Goal: Information Seeking & Learning: Check status

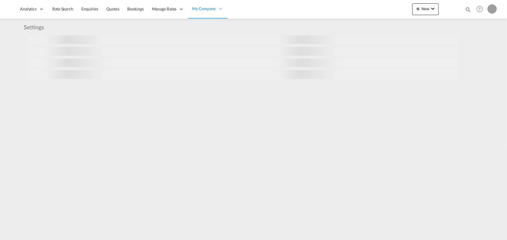
click at [466, 9] on md-icon "icon-magnify" at bounding box center [468, 9] width 6 height 6
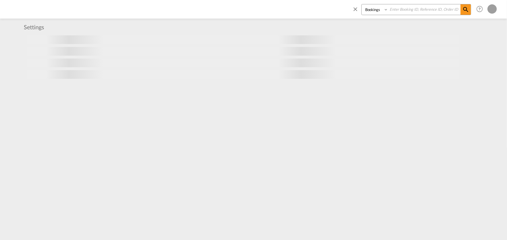
click at [380, 11] on select "Bookings Quotes Enquiries" at bounding box center [375, 9] width 28 height 10
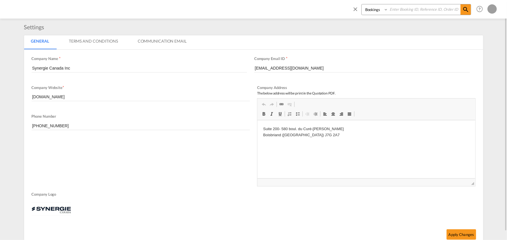
select select "Quotes"
click at [361, 4] on select "Bookings Quotes Enquiries" at bounding box center [375, 9] width 28 height 10
click at [404, 10] on input at bounding box center [424, 9] width 72 height 10
type input "12871"
click at [464, 11] on md-icon "icon-magnify" at bounding box center [465, 9] width 7 height 7
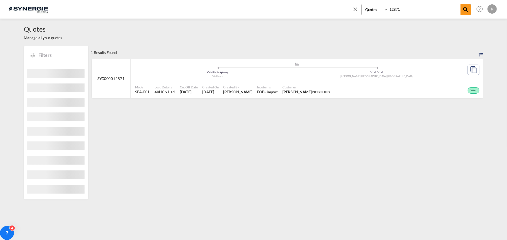
click at [351, 87] on div "Won" at bounding box center [406, 90] width 149 height 15
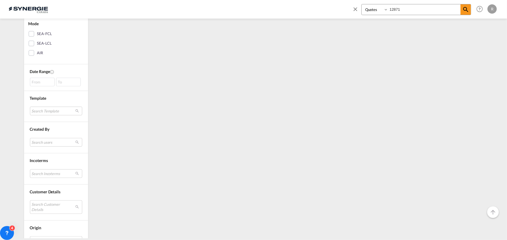
scroll to position [125, 0]
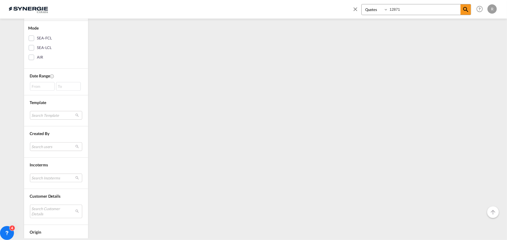
click at [34, 86] on div "From" at bounding box center [42, 86] width 25 height 9
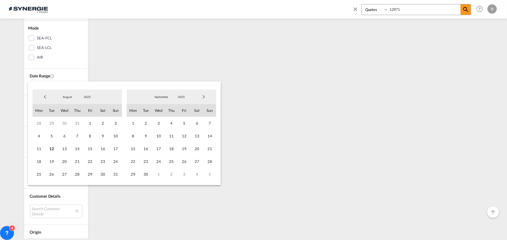
click at [43, 98] on span "Previous Month" at bounding box center [45, 97] width 12 height 12
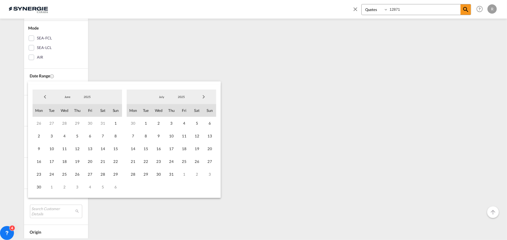
click at [43, 98] on span "Previous Month" at bounding box center [45, 97] width 12 height 12
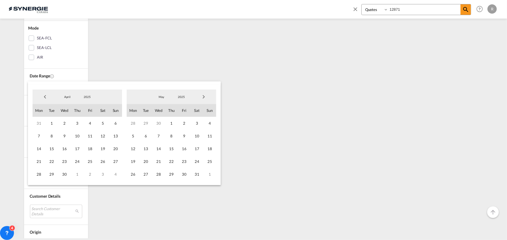
click at [43, 98] on span "Previous Month" at bounding box center [45, 97] width 12 height 12
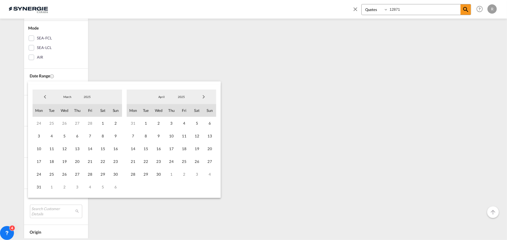
click at [43, 98] on span "Previous Month" at bounding box center [45, 97] width 12 height 12
click at [103, 122] on span "1" at bounding box center [102, 123] width 13 height 13
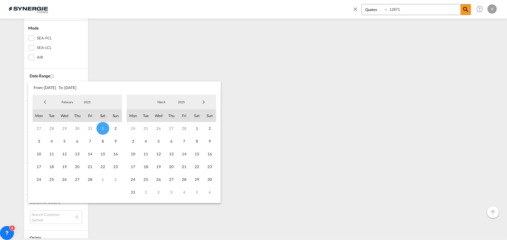
click at [205, 105] on span "Next Month" at bounding box center [204, 102] width 12 height 12
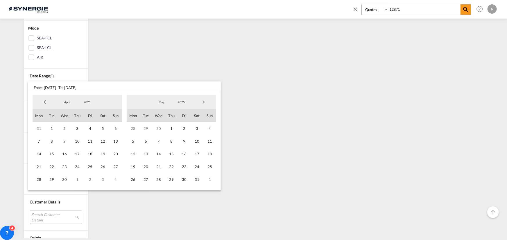
click at [205, 105] on span "Next Month" at bounding box center [204, 102] width 12 height 12
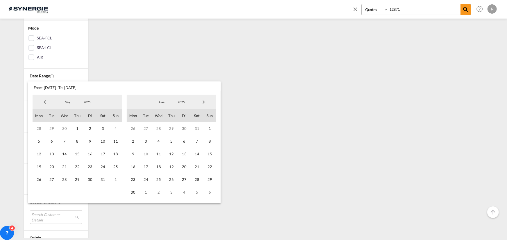
click at [205, 105] on span "Next Month" at bounding box center [204, 102] width 12 height 12
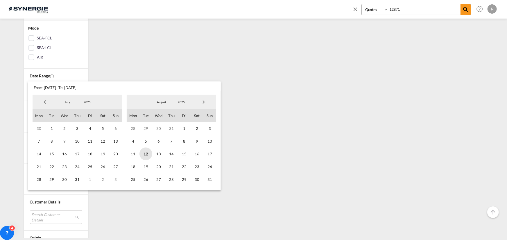
click at [140, 154] on span "12" at bounding box center [145, 154] width 13 height 13
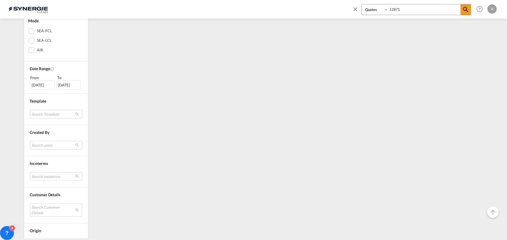
scroll to position [158, 0]
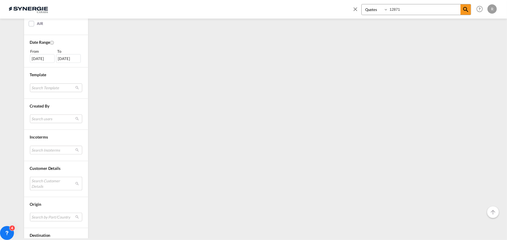
click at [40, 181] on md-select "Search Customer Details user name user henning Braatz henning.braatz@sct-ham.co…" at bounding box center [56, 183] width 52 height 13
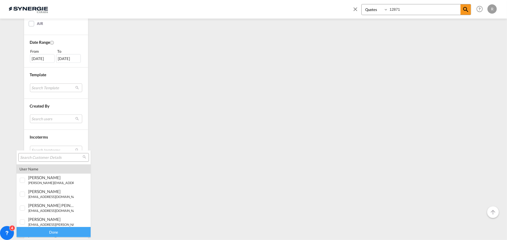
click at [50, 156] on input "search" at bounding box center [51, 157] width 62 height 5
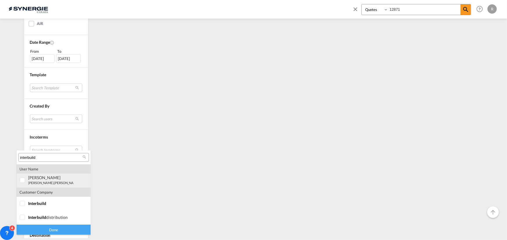
type input "interbuild"
click at [49, 180] on div "timothy MCVITTIE timothy.mcvittie@ interbuild .eu | interbuild" at bounding box center [51, 180] width 46 height 10
click at [67, 232] on div "Done" at bounding box center [54, 230] width 74 height 10
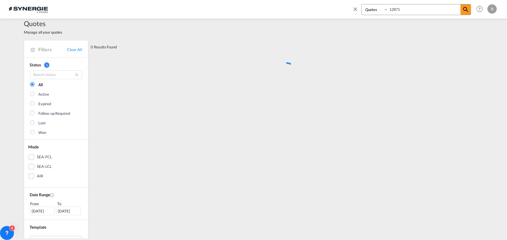
scroll to position [0, 0]
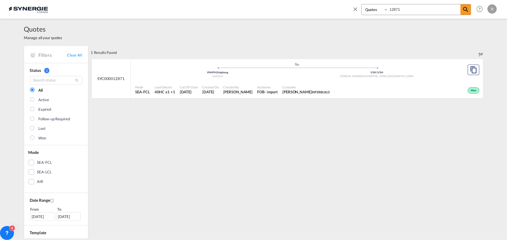
click at [356, 8] on md-icon "icon-close" at bounding box center [355, 9] width 6 height 6
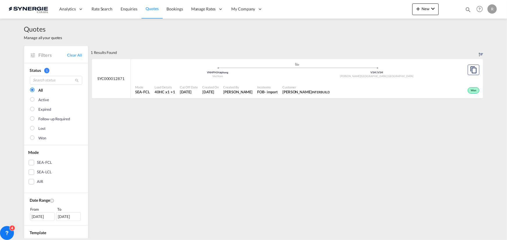
click at [157, 8] on span "Quotes" at bounding box center [151, 8] width 13 height 5
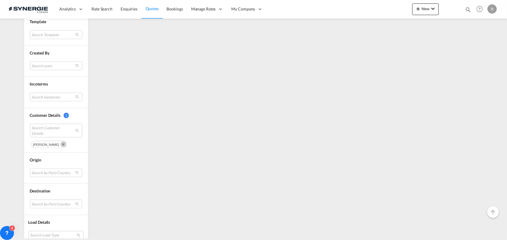
scroll to position [218, 0]
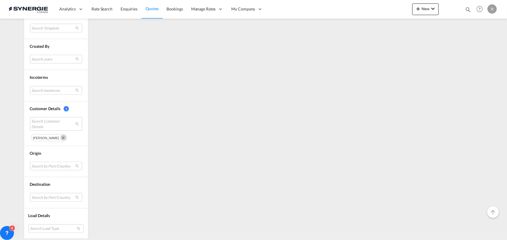
click at [60, 138] on md-icon "Remove" at bounding box center [63, 138] width 6 height 6
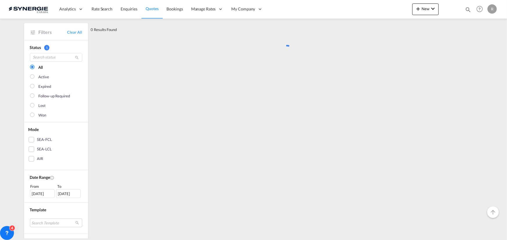
scroll to position [0, 0]
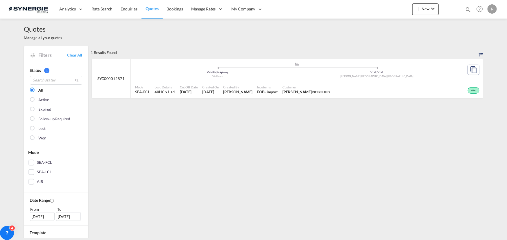
click at [151, 8] on span "Quotes" at bounding box center [151, 8] width 13 height 5
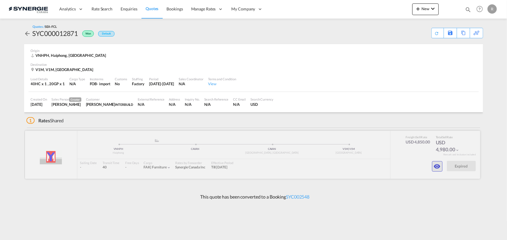
click at [433, 164] on button "button" at bounding box center [437, 166] width 10 height 10
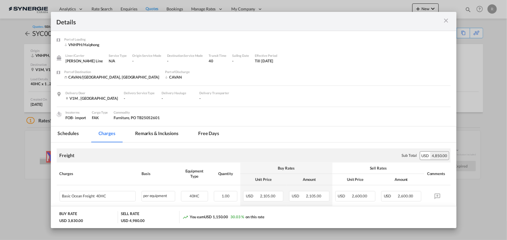
drag, startPoint x: 157, startPoint y: 128, endPoint x: 156, endPoint y: 132, distance: 3.8
click at [157, 128] on md-tab-item "Remarks & Inclusions" at bounding box center [156, 135] width 57 height 16
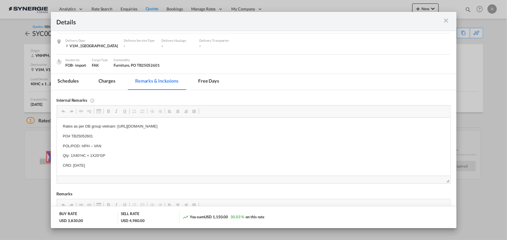
click at [448, 21] on md-icon "icon-close m-3 fg-AAA8AD cursor" at bounding box center [446, 20] width 7 height 7
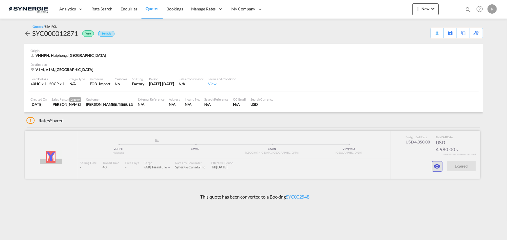
click at [436, 167] on md-icon "icon-eye" at bounding box center [437, 166] width 7 height 7
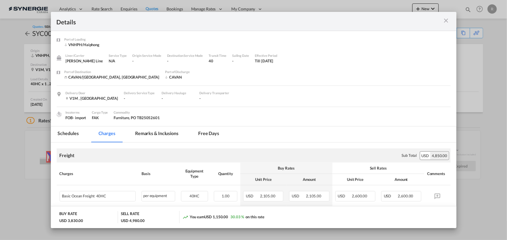
click at [146, 131] on md-tab-item "Remarks & Inclusions" at bounding box center [156, 135] width 57 height 16
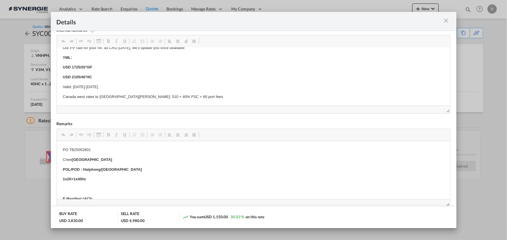
scroll to position [132, 0]
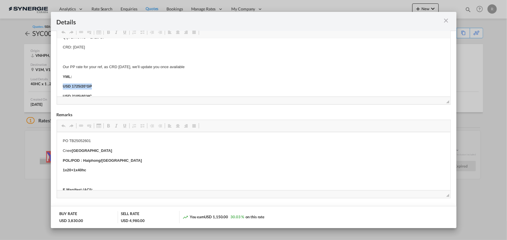
drag, startPoint x: 60, startPoint y: 87, endPoint x: 99, endPoint y: 83, distance: 39.6
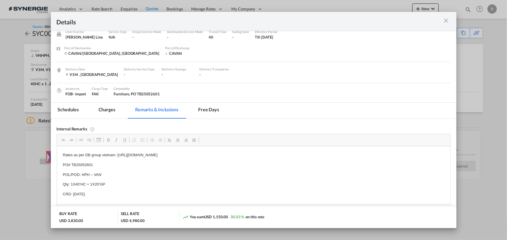
scroll to position [0, 0]
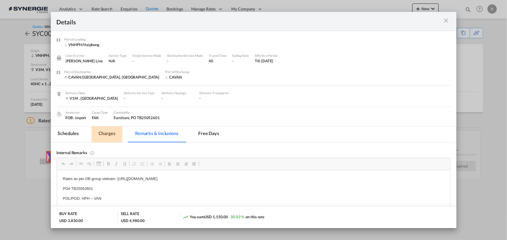
click at [105, 133] on md-tab-item "Charges" at bounding box center [106, 135] width 31 height 16
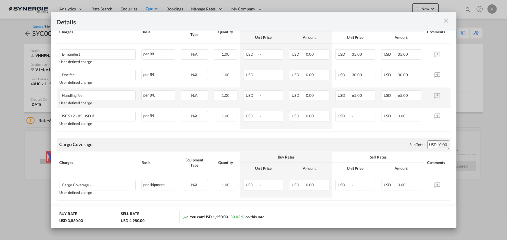
scroll to position [237, 0]
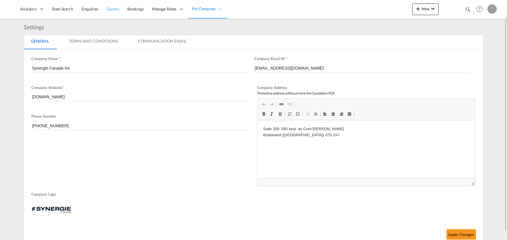
click at [111, 8] on span "Quotes" at bounding box center [112, 8] width 13 height 5
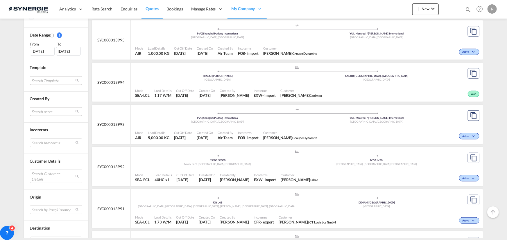
scroll to position [158, 0]
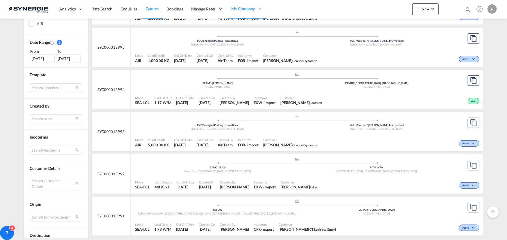
click at [41, 60] on div "13 Jul 2025" at bounding box center [42, 58] width 25 height 9
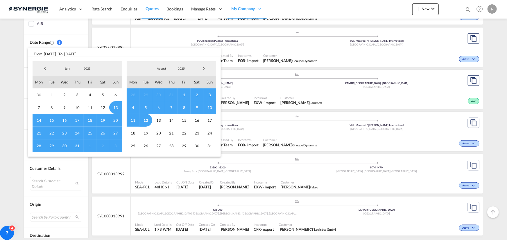
click at [44, 70] on span "Previous Month" at bounding box center [45, 69] width 12 height 12
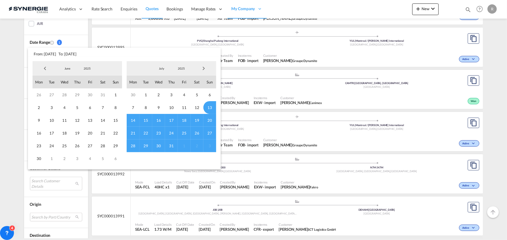
click at [44, 70] on span "Previous Month" at bounding box center [45, 69] width 12 height 12
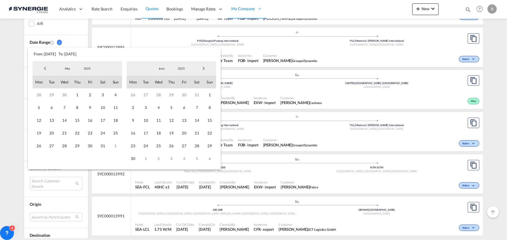
click at [44, 70] on span "Previous Month" at bounding box center [45, 69] width 12 height 12
click at [66, 93] on span "1" at bounding box center [64, 95] width 13 height 13
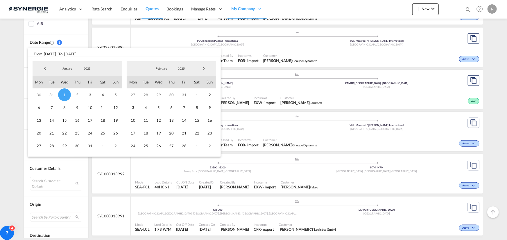
click at [204, 69] on span "Next Month" at bounding box center [204, 69] width 12 height 12
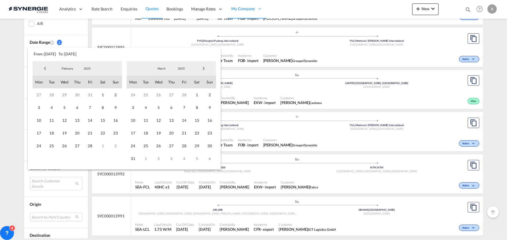
click at [204, 69] on span "Next Month" at bounding box center [204, 69] width 12 height 12
click at [132, 160] on span "30" at bounding box center [133, 158] width 13 height 13
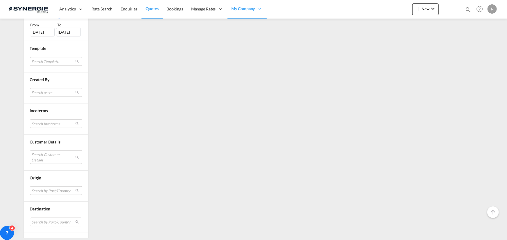
scroll to position [209, 0]
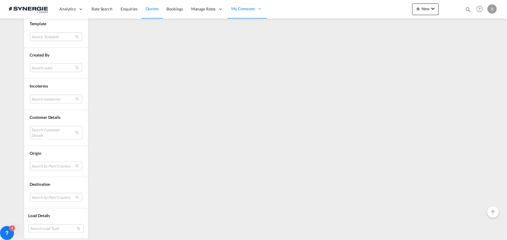
click at [42, 131] on md-select "Search Customer Details user name user henning Braatz henning.braatz@sct-ham.co…" at bounding box center [56, 132] width 52 height 13
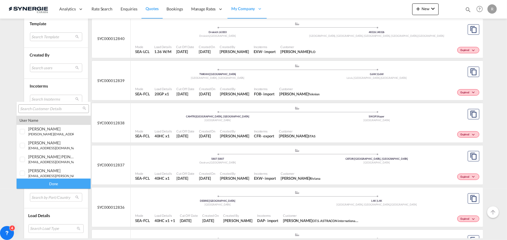
click at [48, 107] on input "search" at bounding box center [51, 109] width 62 height 5
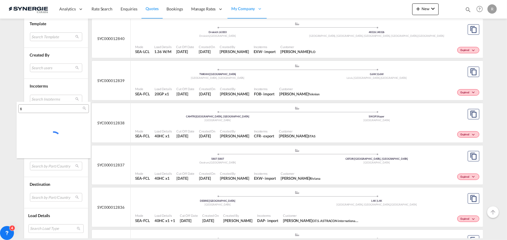
type input "t"
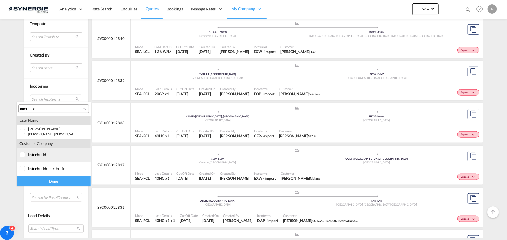
type input "interbuild"
click at [26, 157] on div at bounding box center [23, 155] width 6 height 6
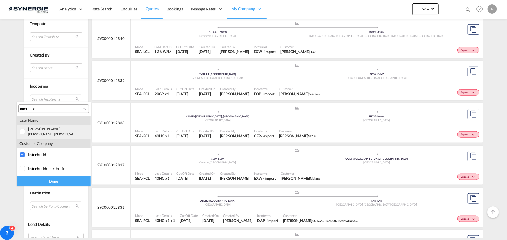
click at [25, 134] on div at bounding box center [23, 132] width 6 height 6
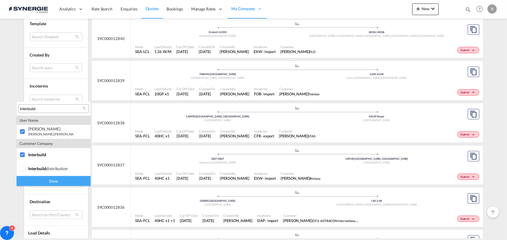
click at [50, 183] on div "Done" at bounding box center [54, 181] width 74 height 10
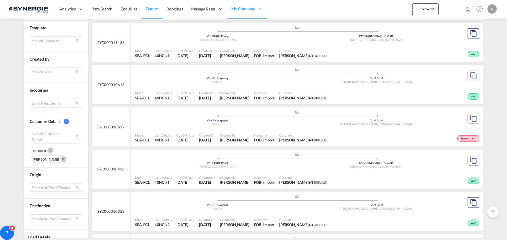
scroll to position [238, 0]
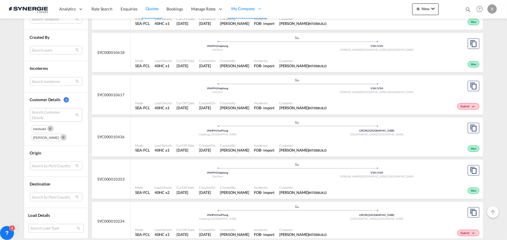
click at [48, 127] on md-icon "Remove" at bounding box center [50, 129] width 6 height 6
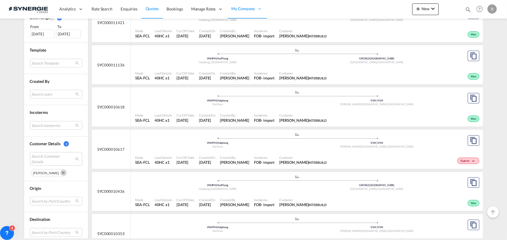
scroll to position [185, 0]
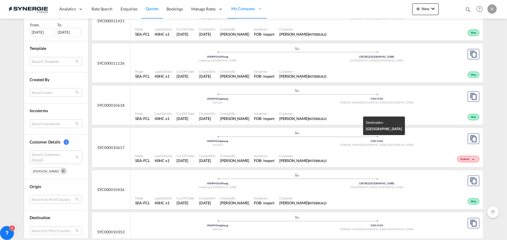
click at [299, 105] on div "Langley, BC , Canada" at bounding box center [376, 103] width 159 height 4
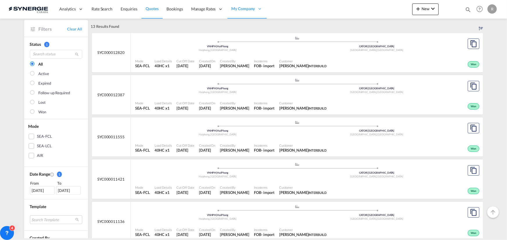
scroll to position [0, 0]
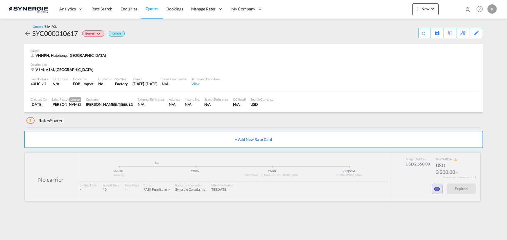
click at [436, 190] on md-icon "icon-eye" at bounding box center [437, 189] width 7 height 7
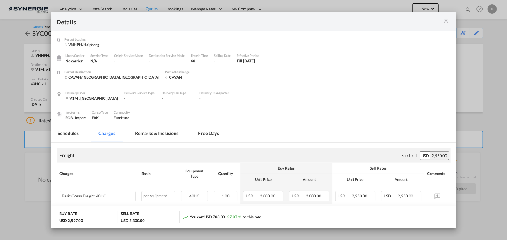
click at [154, 134] on md-tab-item "Remarks & Inclusions" at bounding box center [156, 135] width 57 height 16
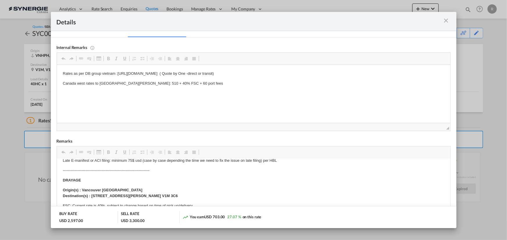
scroll to position [26, 0]
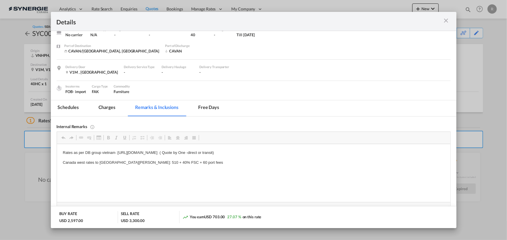
drag, startPoint x: 105, startPoint y: 107, endPoint x: 105, endPoint y: 111, distance: 3.2
click at [105, 107] on md-tab-item "Charges" at bounding box center [106, 108] width 31 height 16
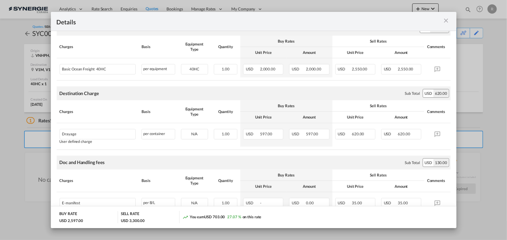
scroll to position [132, 0]
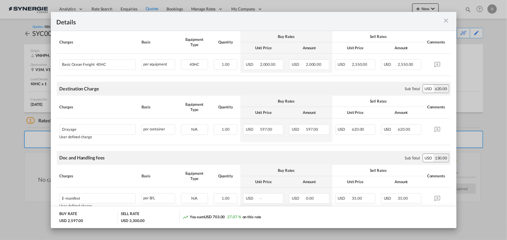
click at [447, 22] on md-icon "icon-close m-3 fg-AAA8AD cursor" at bounding box center [446, 20] width 7 height 7
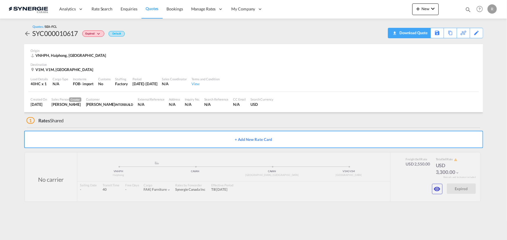
click at [411, 34] on div "Download Quote" at bounding box center [413, 32] width 30 height 9
click at [436, 191] on md-icon "icon-eye" at bounding box center [437, 189] width 7 height 7
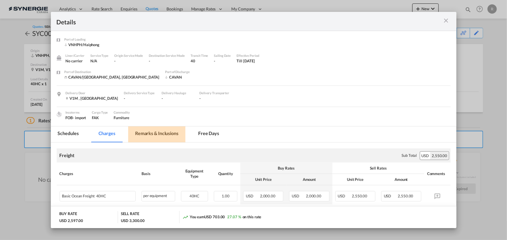
click at [162, 135] on md-tab-item "Remarks & Inclusions" at bounding box center [156, 135] width 57 height 16
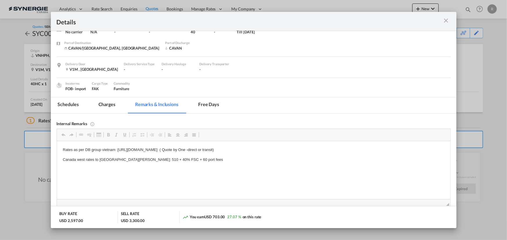
scroll to position [53, 0]
